Goal: Task Accomplishment & Management: Use online tool/utility

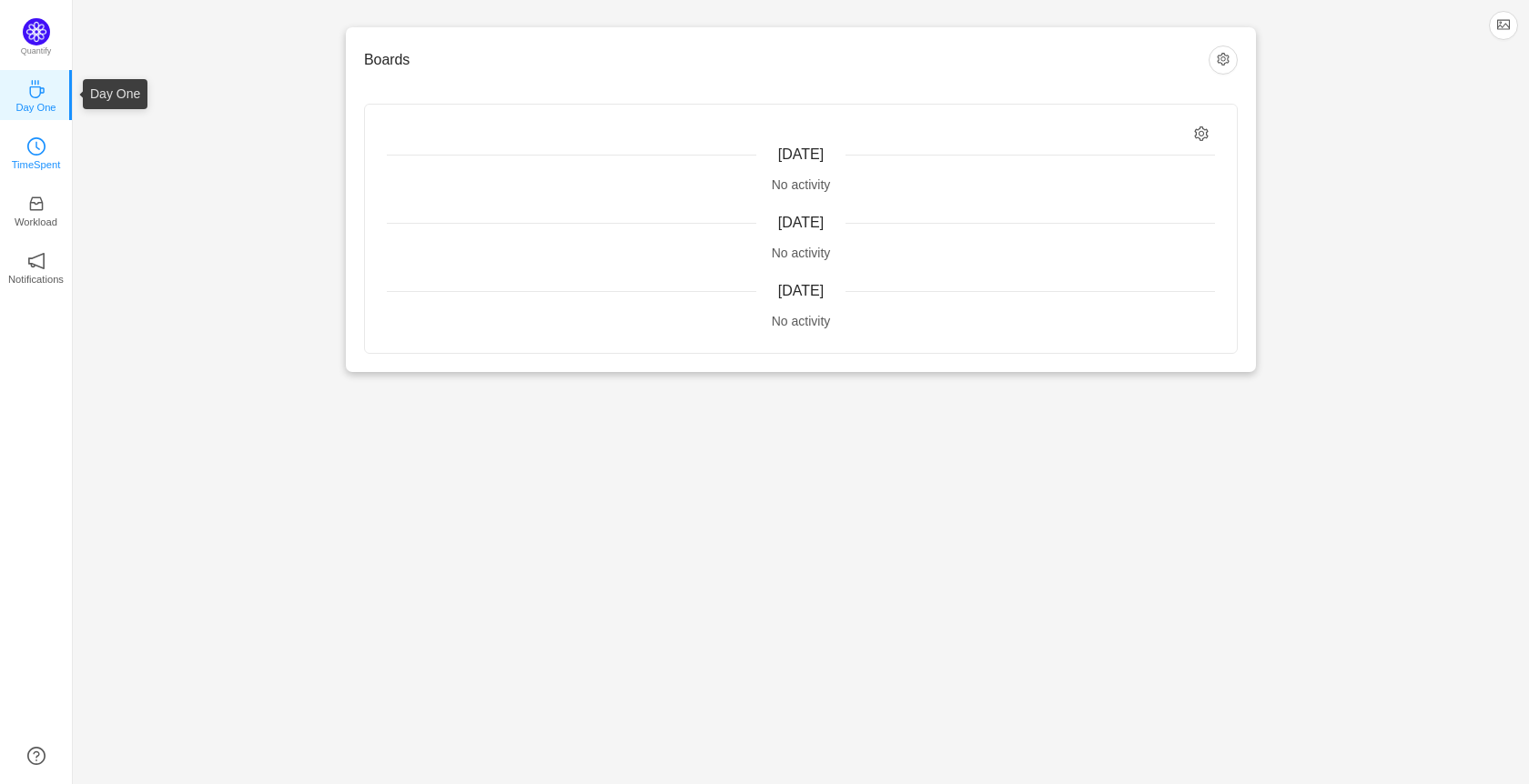
click at [42, 143] on link "TimeSpent" at bounding box center [36, 151] width 18 height 18
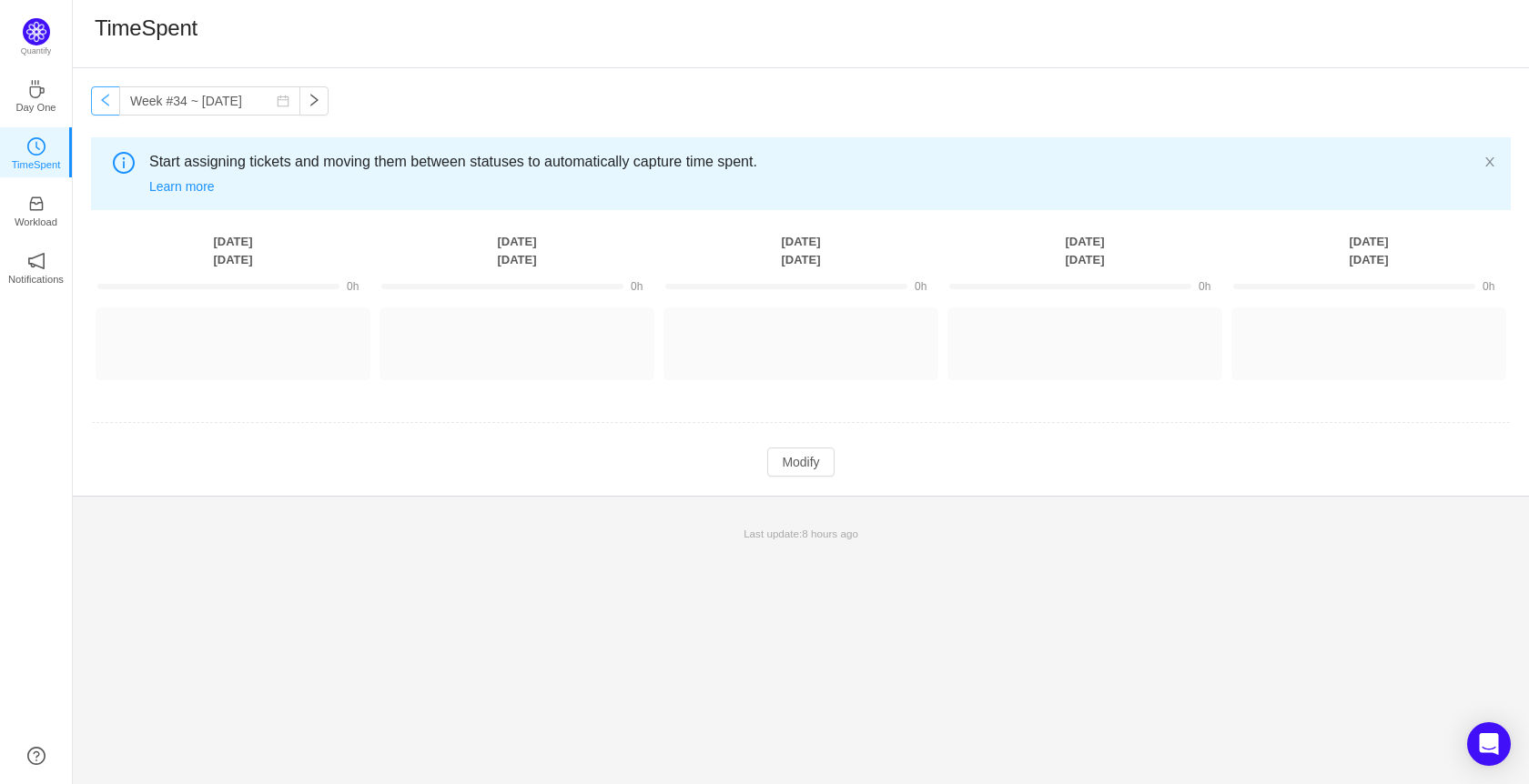
click at [108, 101] on button "button" at bounding box center [106, 101] width 30 height 30
type input "Week #33 ~ [DATE]"
click at [240, 329] on button "Log Time" at bounding box center [219, 335] width 101 height 30
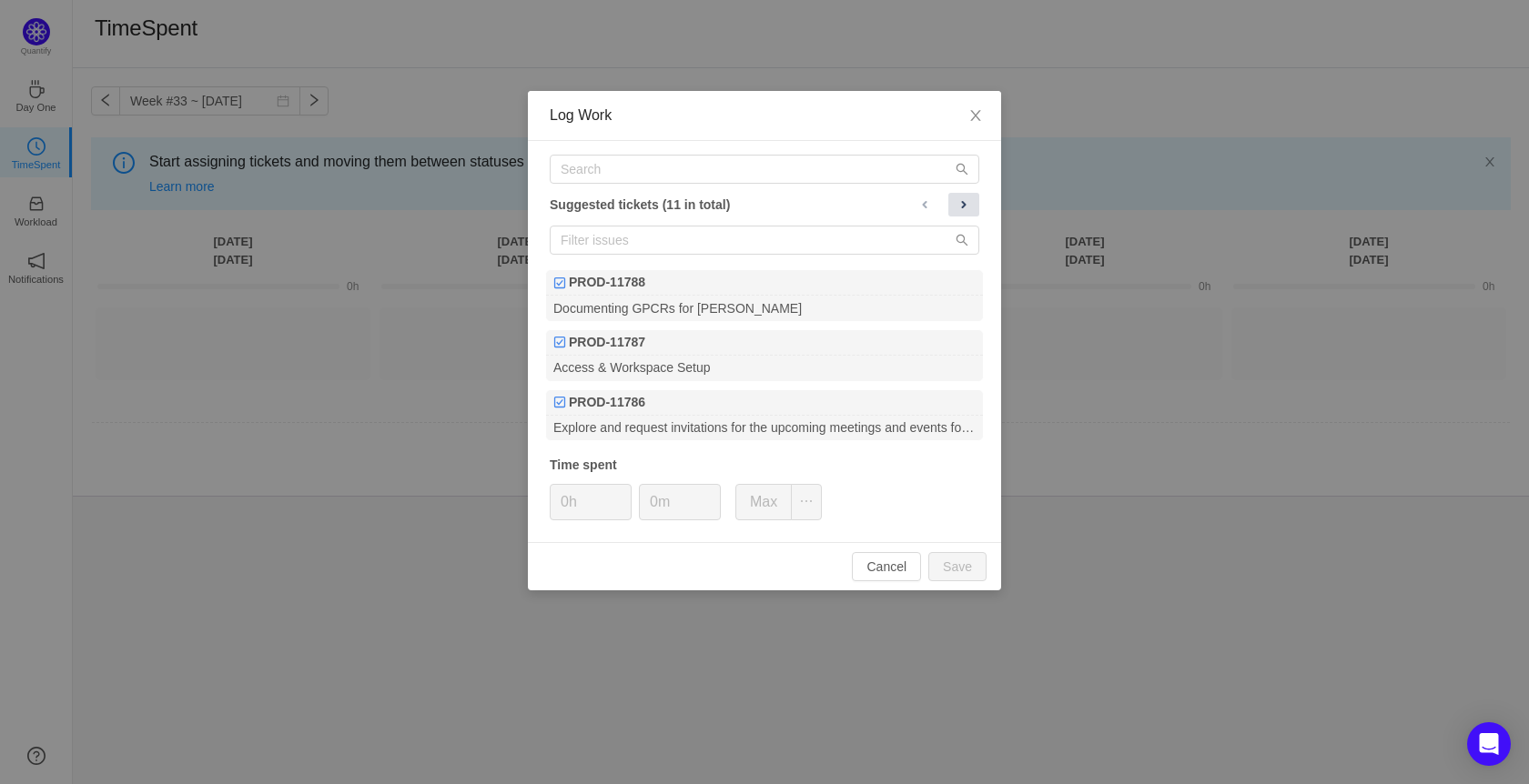
click at [965, 209] on span at bounding box center [963, 204] width 14 height 14
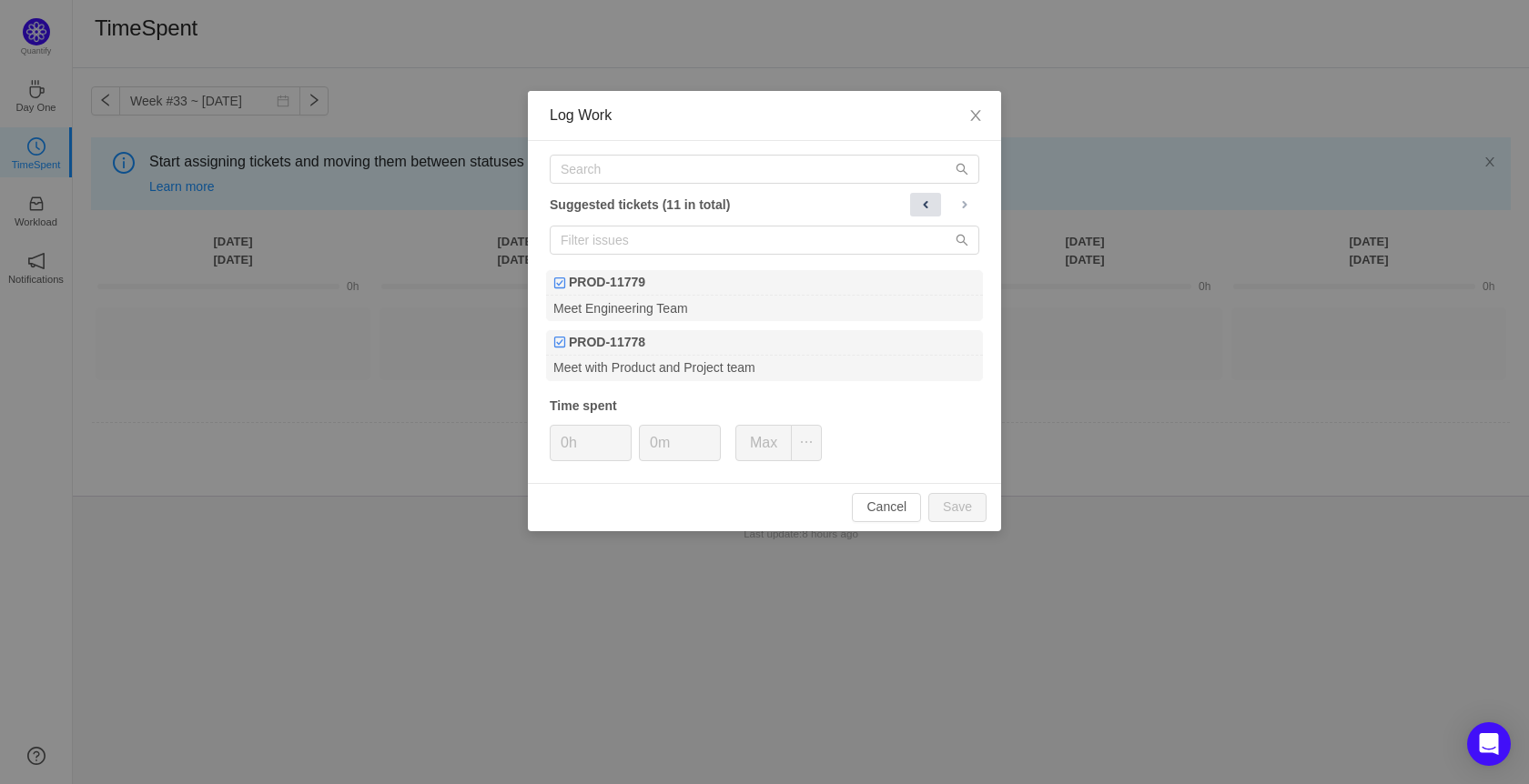
click at [925, 199] on span at bounding box center [925, 204] width 14 height 14
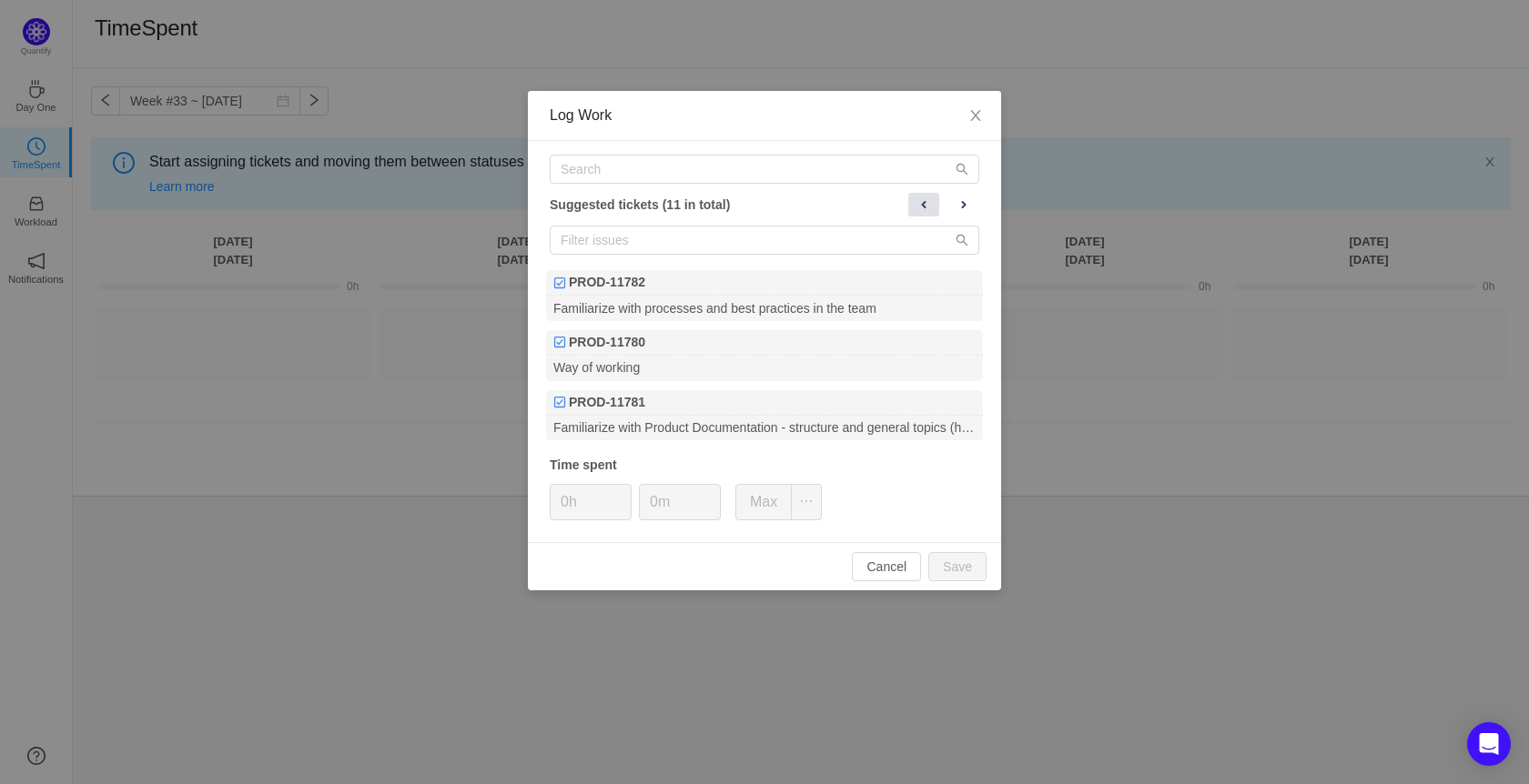
click at [924, 203] on span at bounding box center [923, 204] width 14 height 14
click at [926, 208] on span at bounding box center [923, 204] width 14 height 14
click at [965, 205] on span at bounding box center [963, 204] width 14 height 14
click at [965, 206] on span at bounding box center [963, 204] width 14 height 14
click at [784, 430] on div "Familiarize with Product Documentation - structure and general topics (high lev…" at bounding box center [764, 429] width 437 height 25
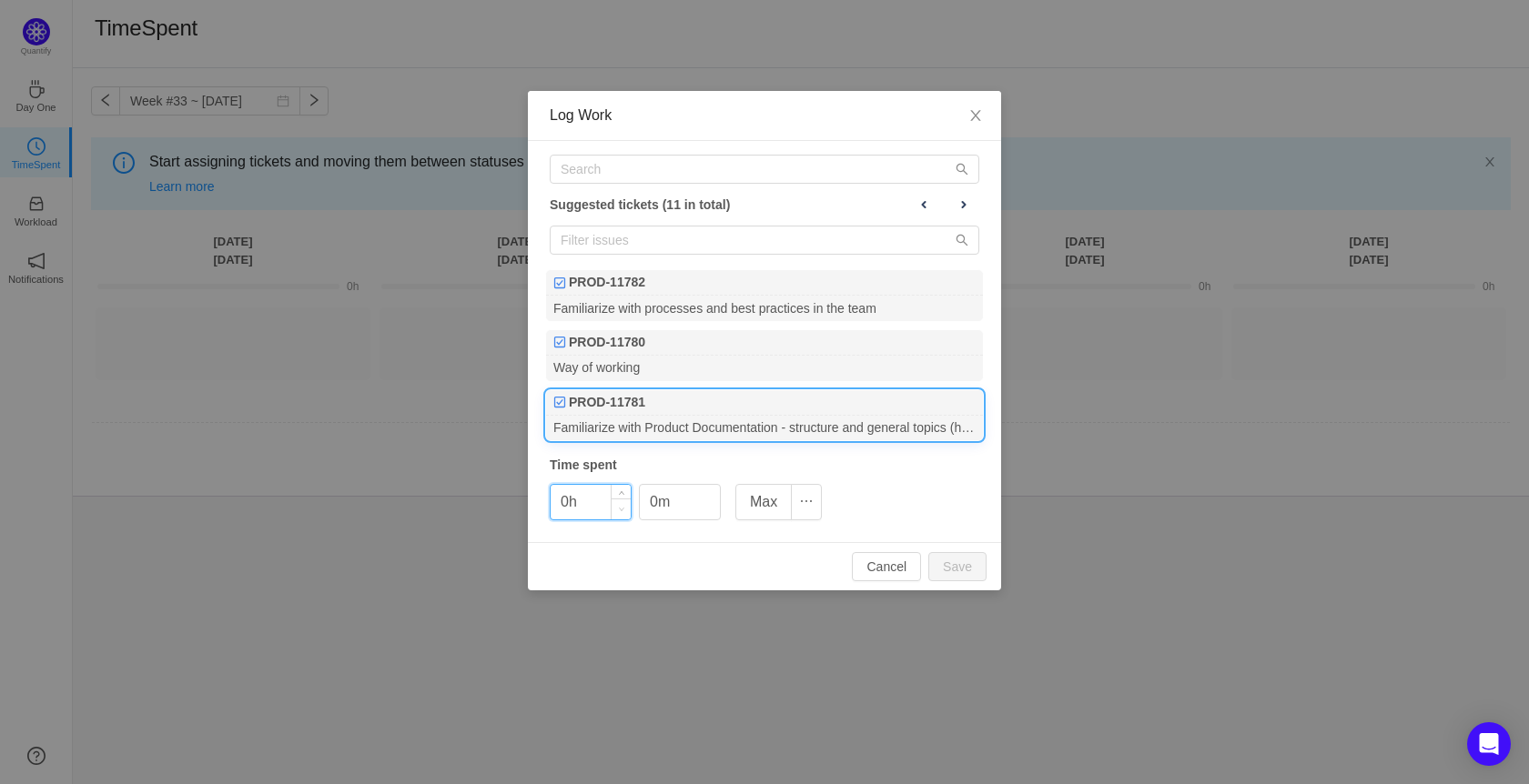
click at [623, 507] on span "Decrease Value" at bounding box center [621, 509] width 19 height 21
click at [617, 499] on span "Decrease Value" at bounding box center [621, 509] width 19 height 21
click at [619, 509] on icon "icon: down" at bounding box center [622, 510] width 7 height 7
drag, startPoint x: 624, startPoint y: 515, endPoint x: 633, endPoint y: 526, distance: 14.2
click at [630, 523] on div "Suggested tickets (11 in total) PROD-11782 Familiarize with processes and best …" at bounding box center [764, 341] width 473 height 401
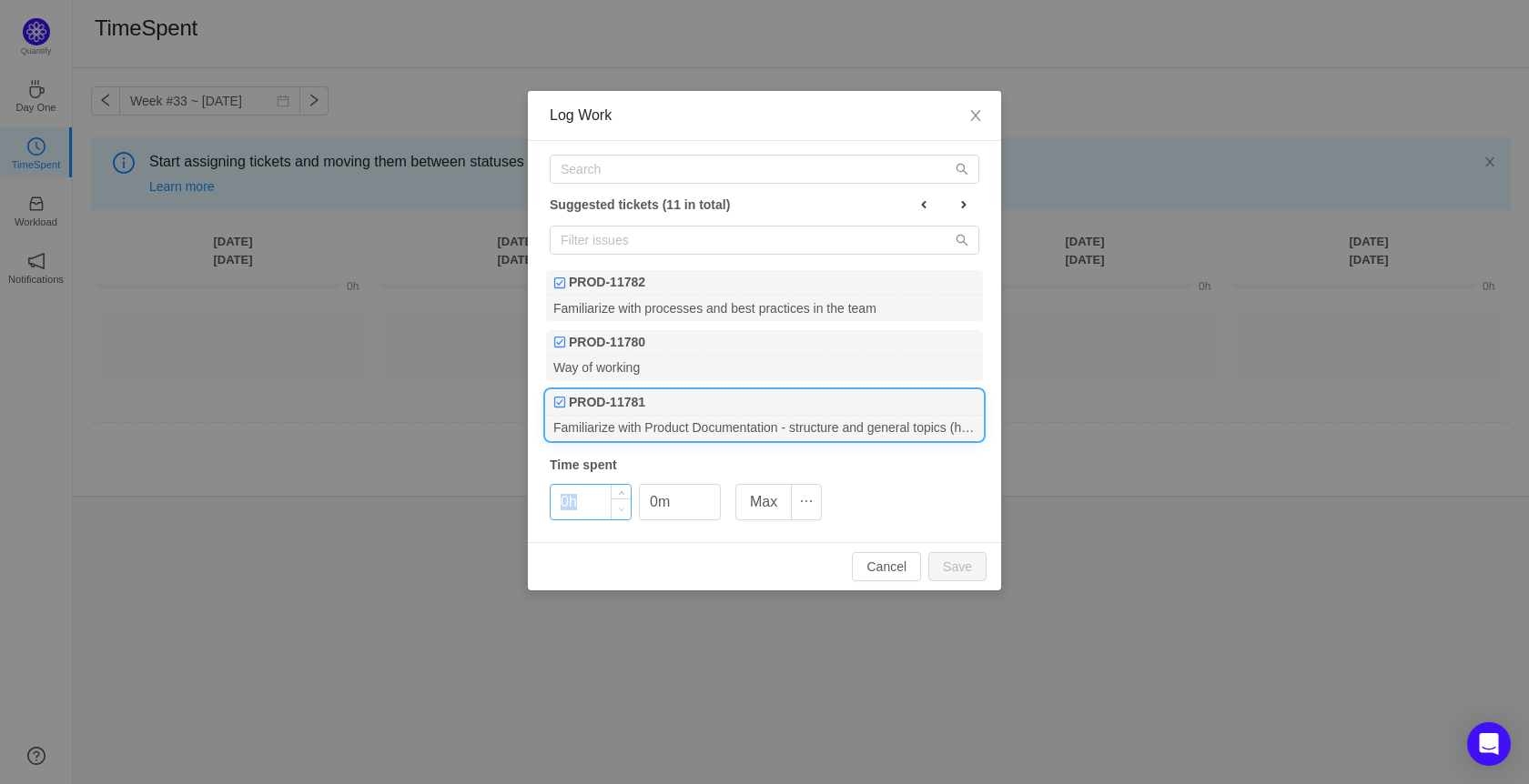
click at [622, 513] on icon "icon: down" at bounding box center [622, 510] width 7 height 7
click at [627, 515] on span "Decrease Value" at bounding box center [621, 509] width 19 height 21
click at [579, 502] on input "0h" at bounding box center [591, 502] width 80 height 34
click at [767, 503] on button "Max" at bounding box center [763, 502] width 56 height 36
click at [768, 503] on button "Max" at bounding box center [763, 502] width 56 height 36
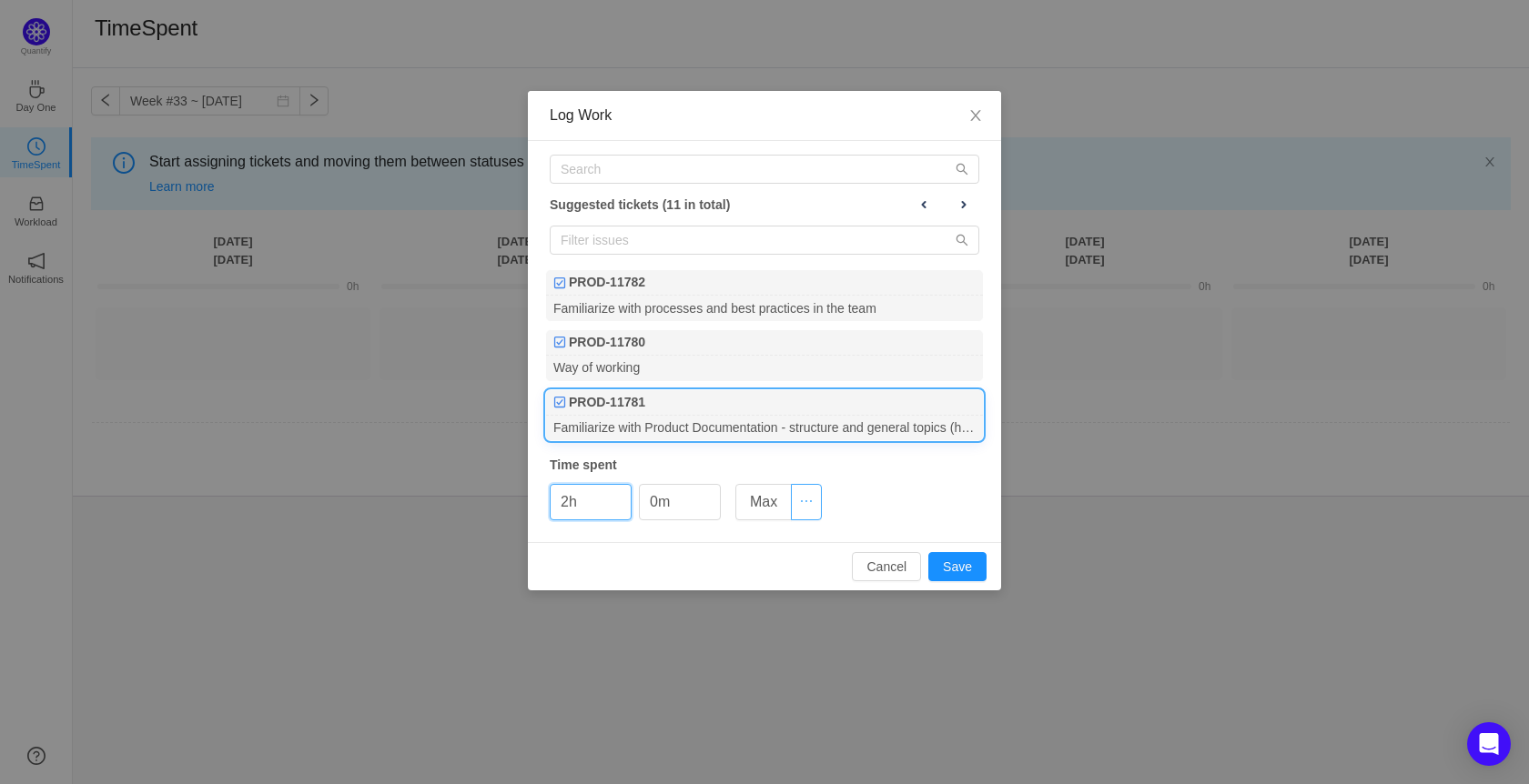
type input "2h"
click at [804, 499] on button "button" at bounding box center [806, 502] width 30 height 36
